Goal: Information Seeking & Learning: Understand process/instructions

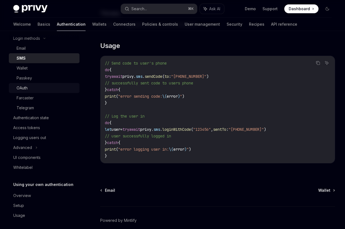
scroll to position [47, 0]
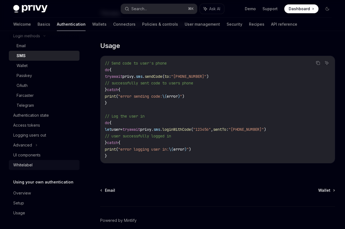
click at [35, 164] on div "Whitelabel" at bounding box center [44, 165] width 63 height 7
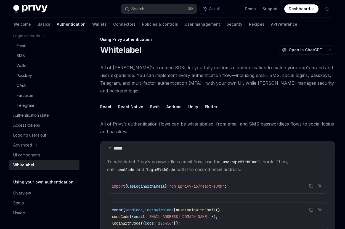
scroll to position [7, 0]
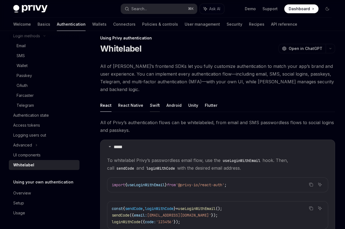
click at [155, 100] on button "Swift" at bounding box center [155, 105] width 10 height 13
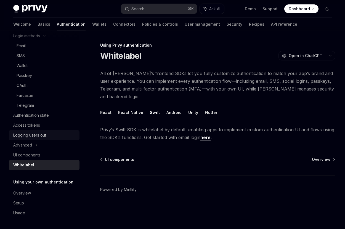
scroll to position [45, 0]
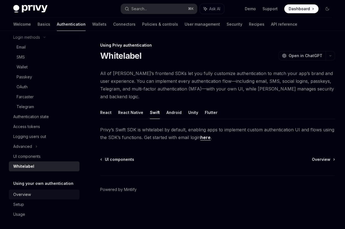
click at [33, 192] on div "Overview" at bounding box center [44, 194] width 63 height 7
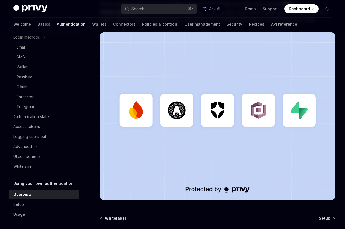
scroll to position [171, 0]
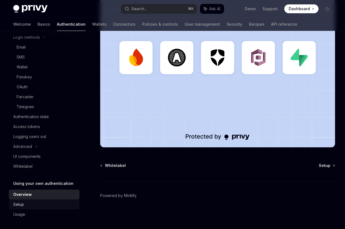
click at [28, 206] on div "Setup" at bounding box center [44, 204] width 63 height 7
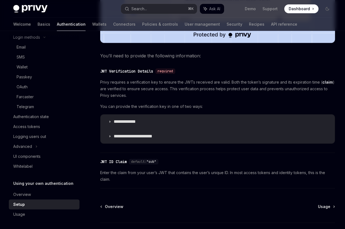
scroll to position [295, 0]
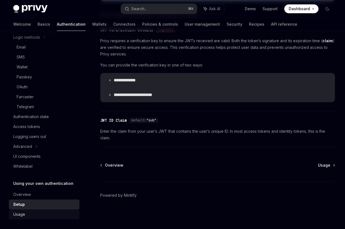
click at [27, 216] on div "Usage" at bounding box center [44, 214] width 63 height 7
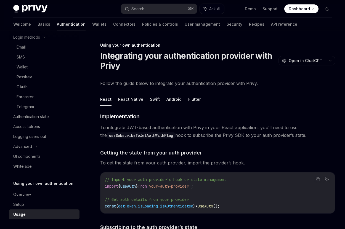
click at [146, 97] on ul "React React Native Swift Android Flutter" at bounding box center [217, 99] width 235 height 13
click at [150, 99] on button "Swift" at bounding box center [155, 99] width 10 height 13
type textarea "*"
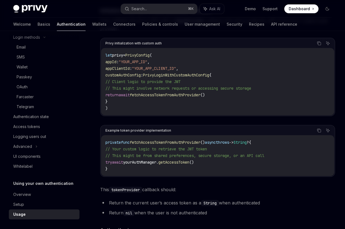
scroll to position [143, 0]
